Goal: Go to known website: Access a specific website the user already knows

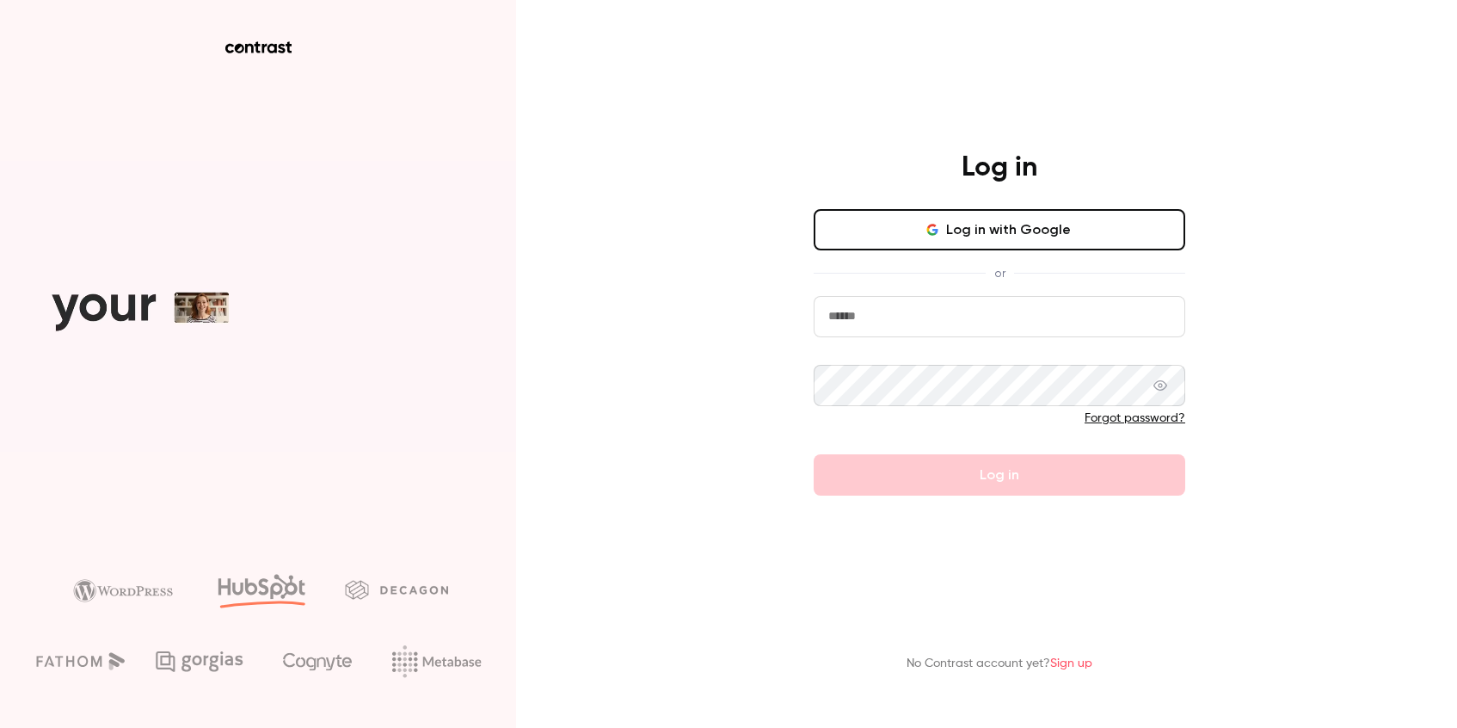
click at [1035, 211] on button "Log in with Google" at bounding box center [1000, 229] width 372 height 41
